Goal: Information Seeking & Learning: Learn about a topic

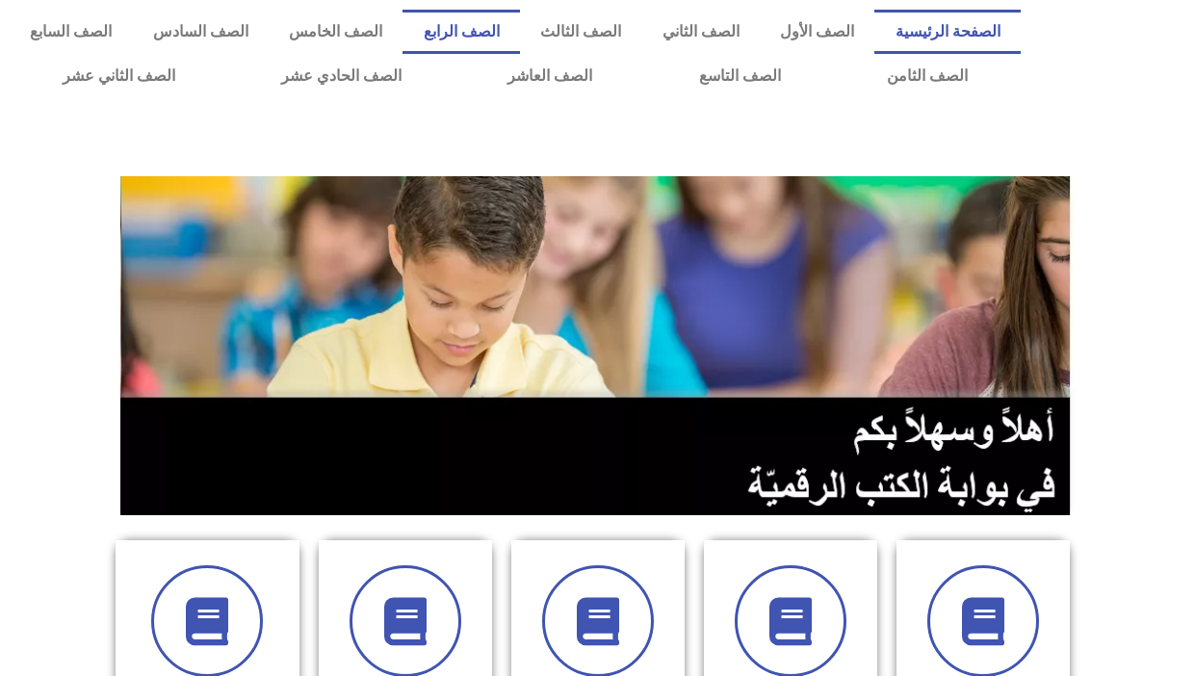
click at [511, 25] on link "الصف الرابع" at bounding box center [461, 32] width 117 height 44
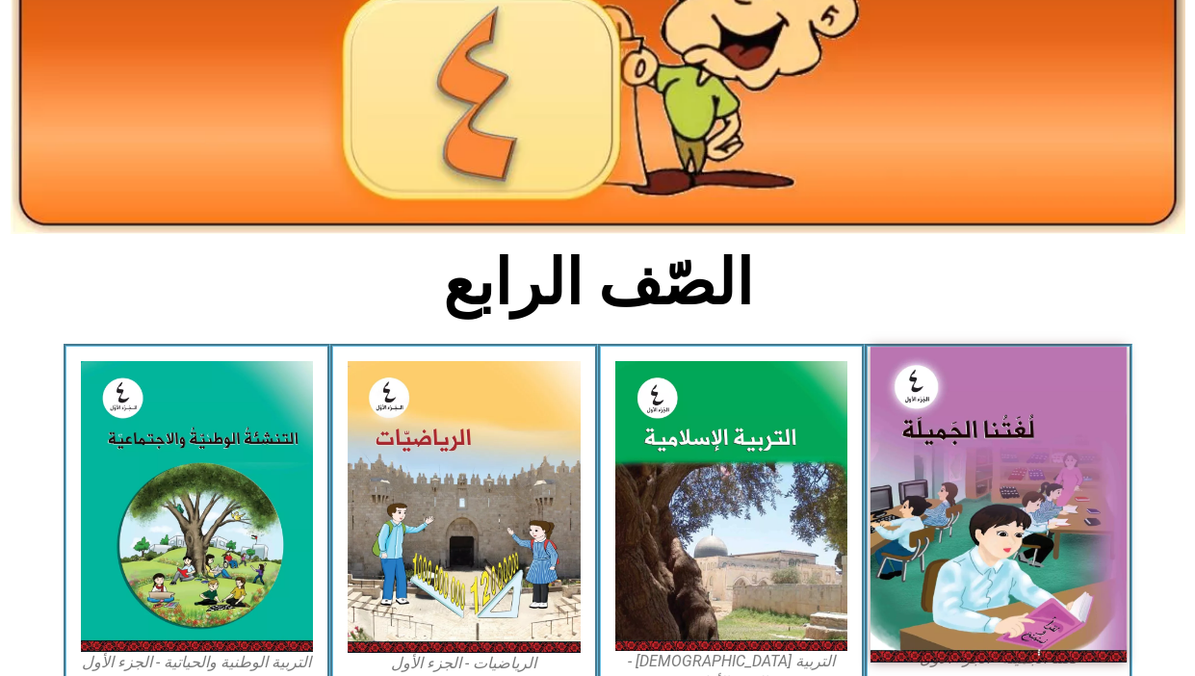
scroll to position [289, 0]
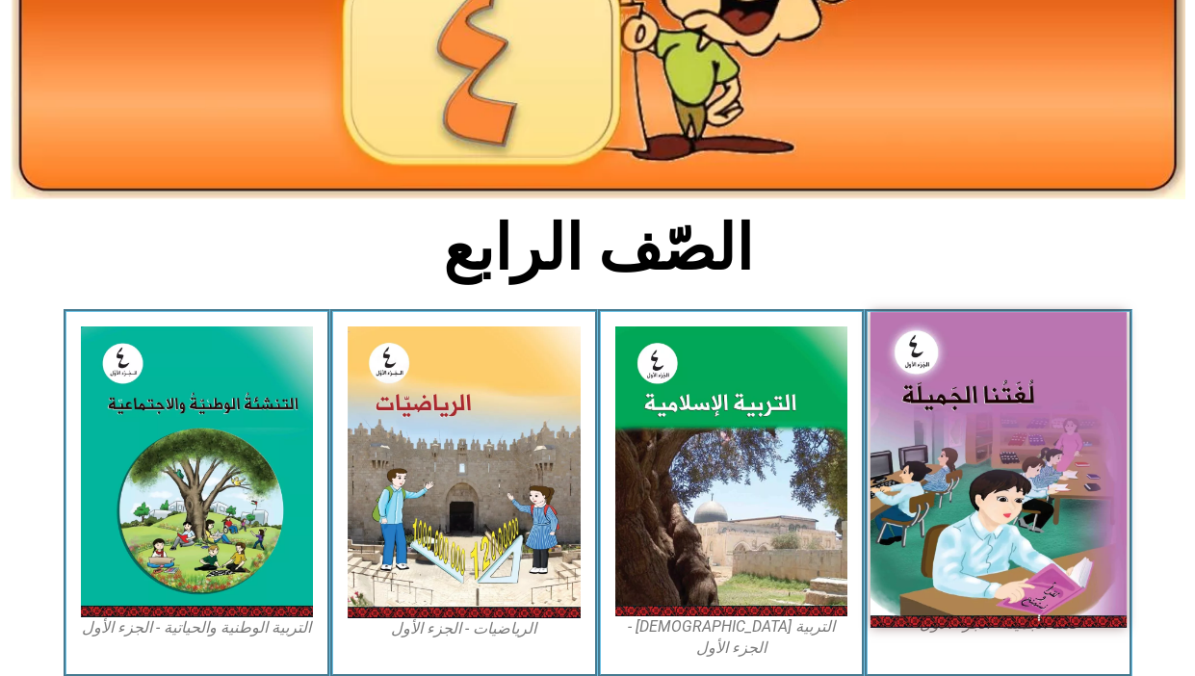
click at [1083, 443] on img at bounding box center [999, 469] width 256 height 315
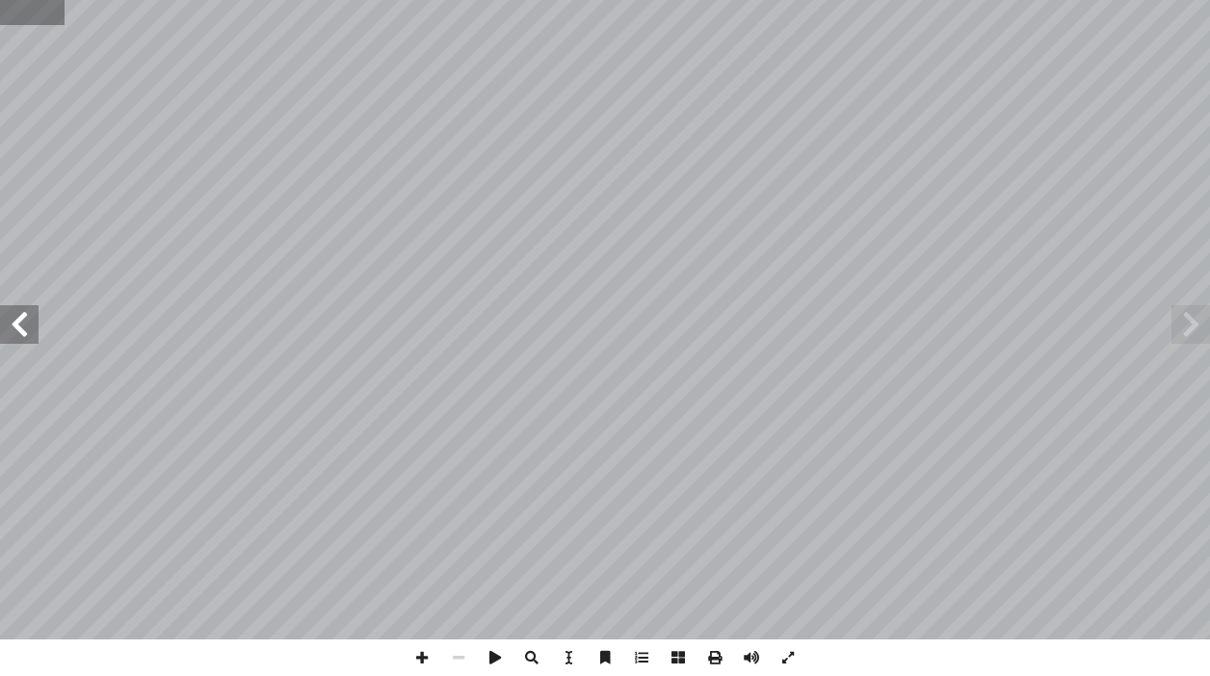
click at [44, 20] on input "text" at bounding box center [32, 12] width 65 height 25
type input "**"
click at [4, 307] on span at bounding box center [19, 324] width 39 height 39
click at [25, 335] on span at bounding box center [19, 324] width 39 height 39
